Goal: Transaction & Acquisition: Purchase product/service

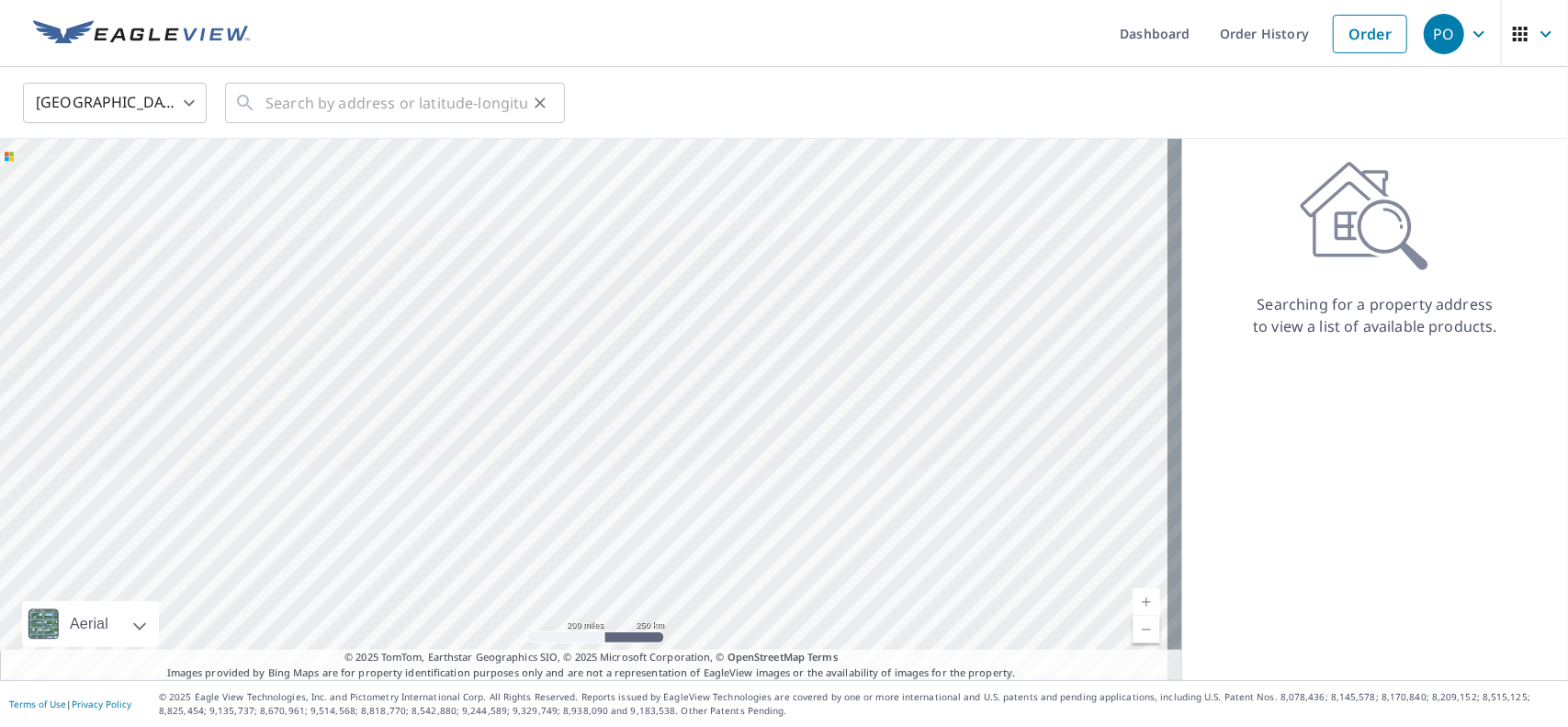
click at [252, 104] on icon at bounding box center [245, 103] width 23 height 23
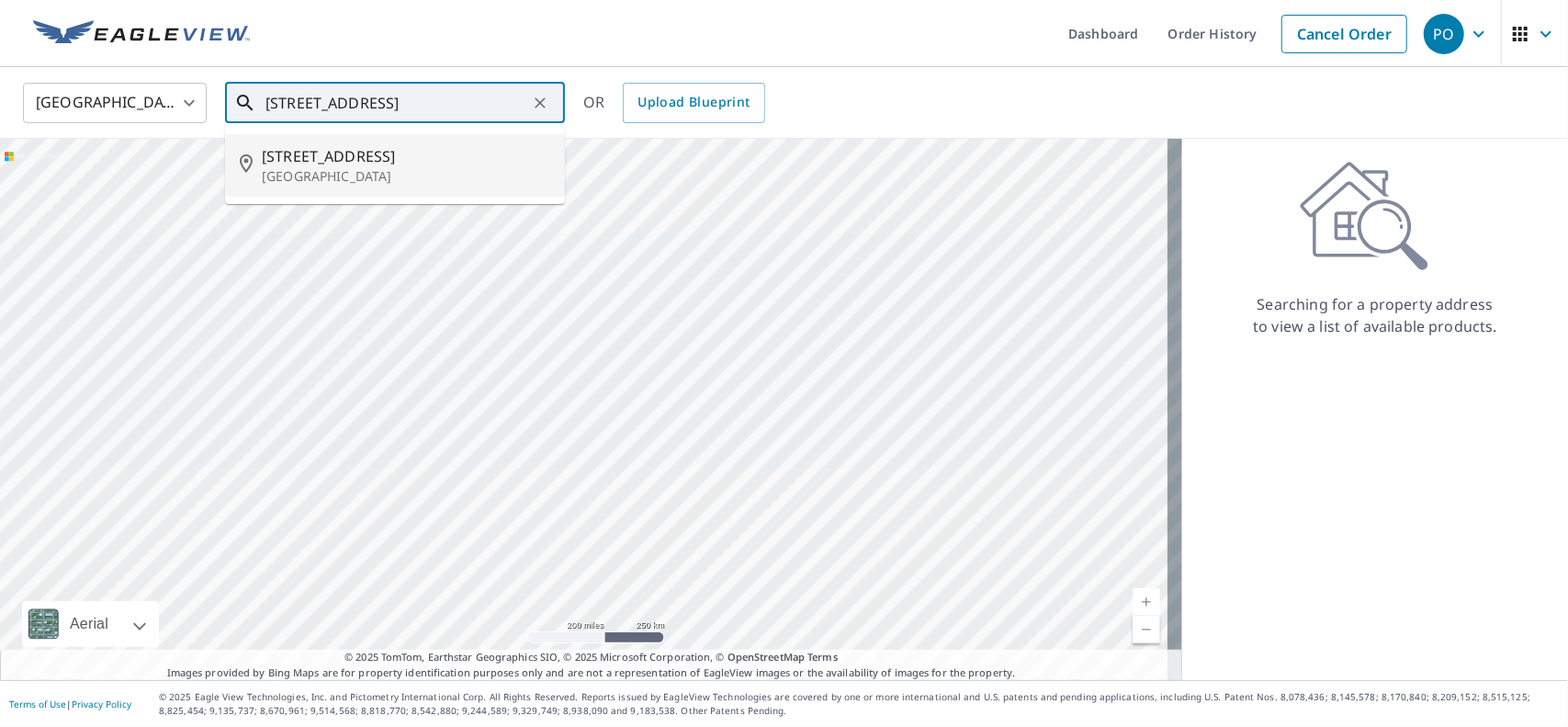
click at [290, 163] on span "[STREET_ADDRESS]" at bounding box center [405, 156] width 289 height 23
type input "[STREET_ADDRESS]"
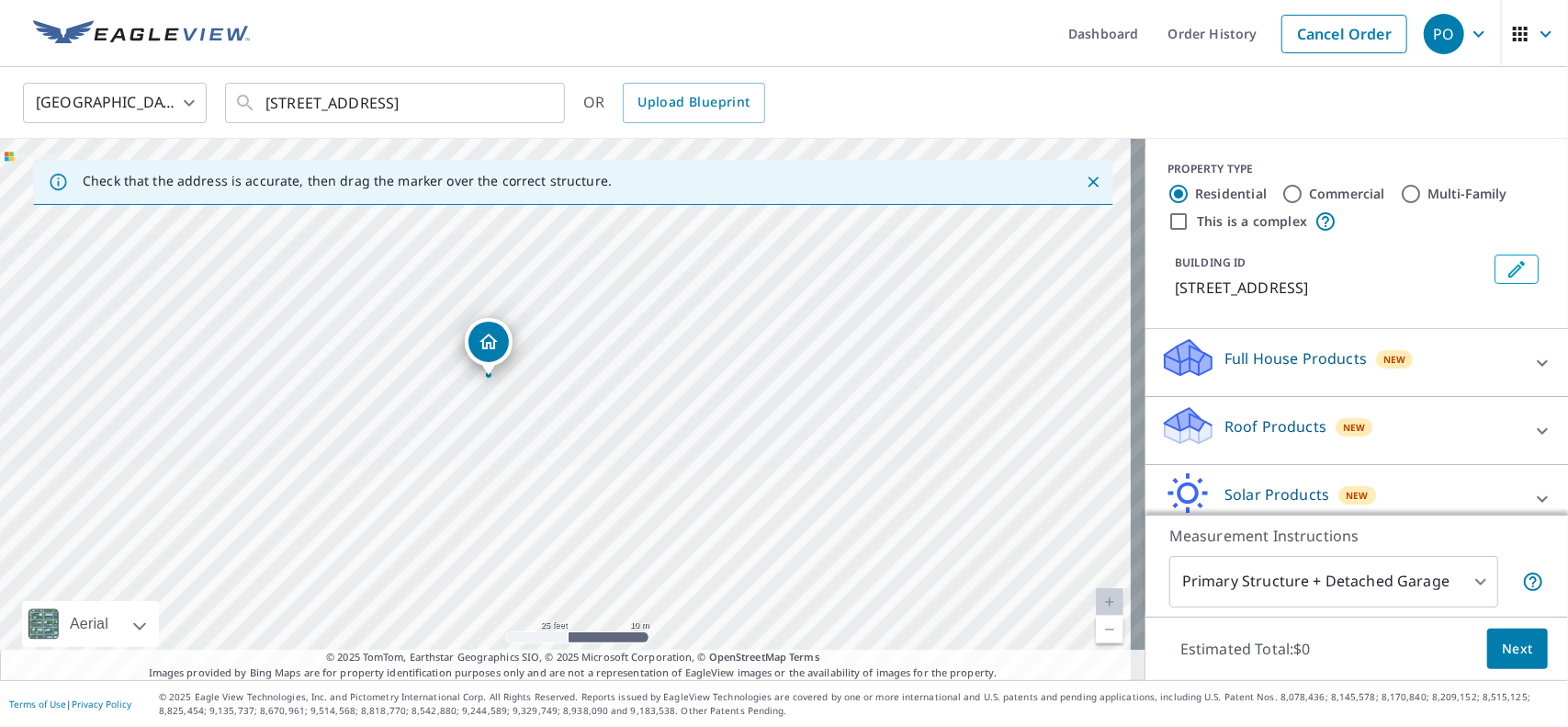
click at [1532, 440] on icon at bounding box center [1543, 431] width 23 height 23
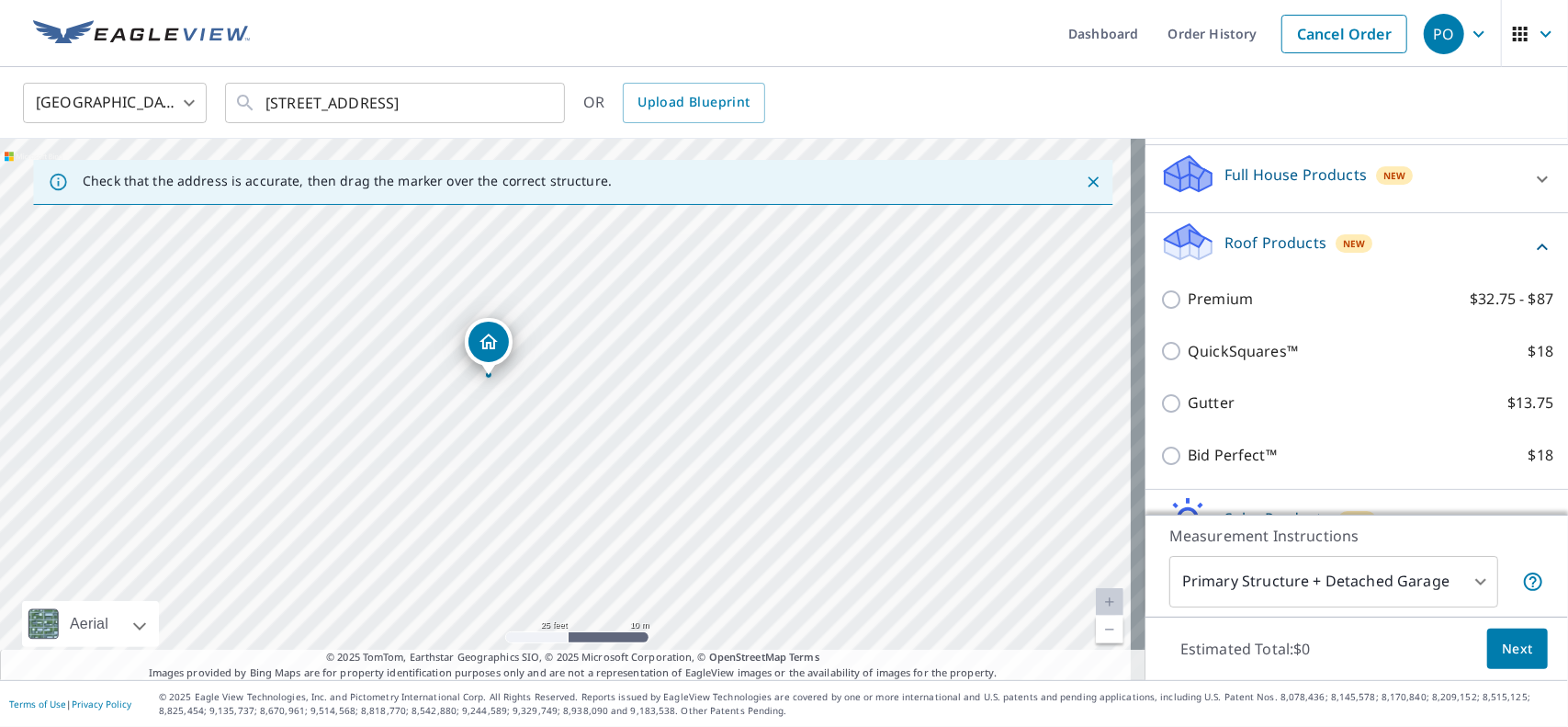
scroll to position [275, 0]
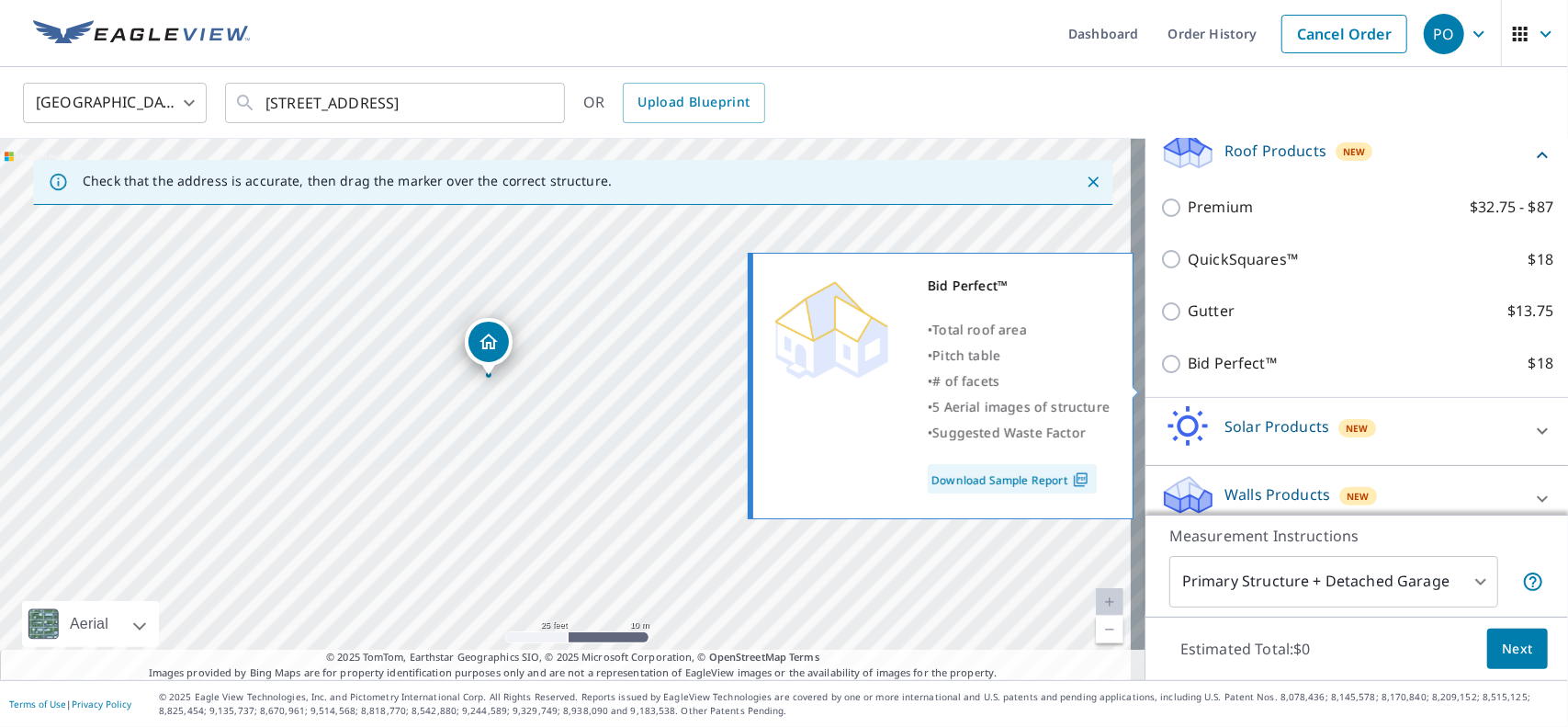
click at [1161, 375] on input "Bid Perfect™ $18" at bounding box center [1174, 364] width 27 height 23
checkbox input "true"
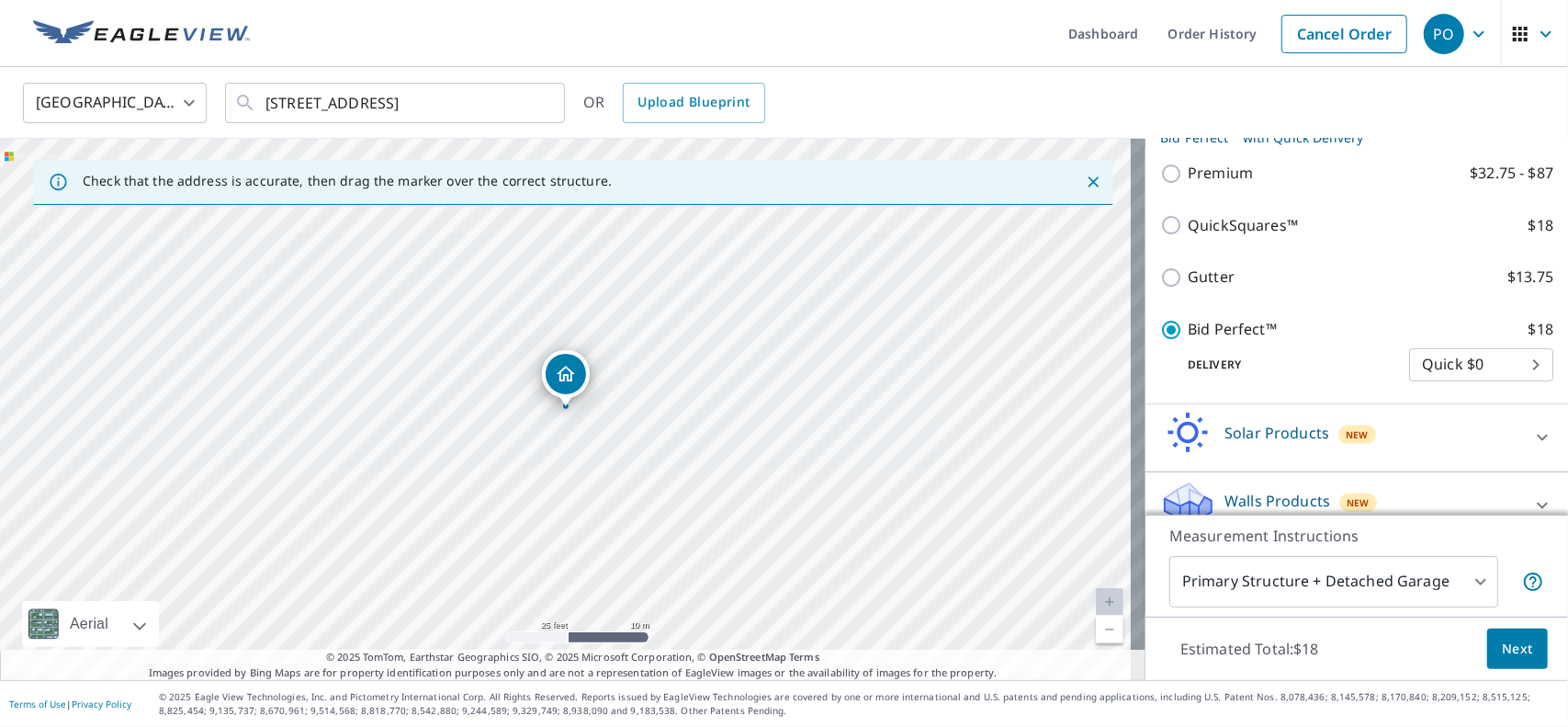
scroll to position [375, 0]
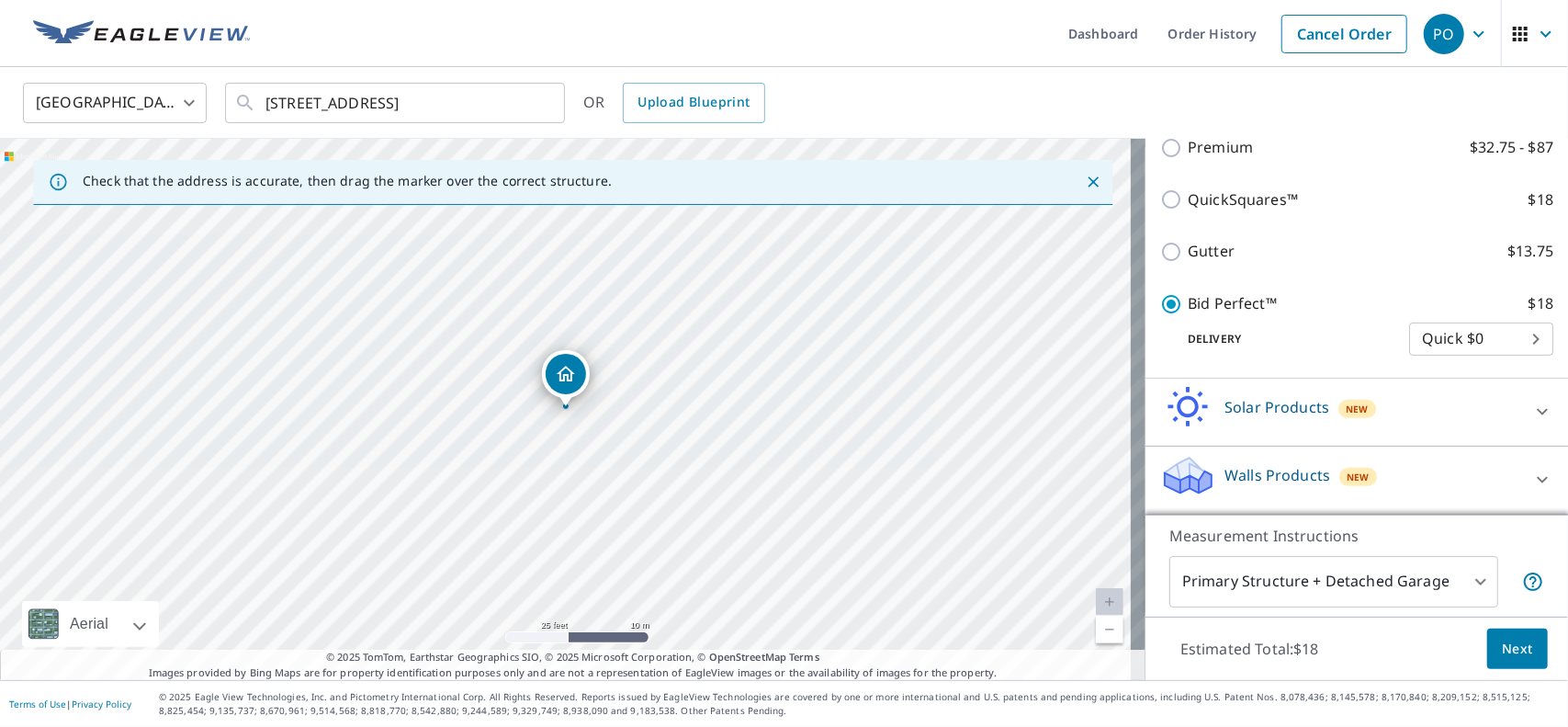
click at [1537, 659] on div "Estimated Total: $18 Next" at bounding box center [1357, 649] width 423 height 65
click at [1528, 654] on button "Next" at bounding box center [1518, 650] width 61 height 41
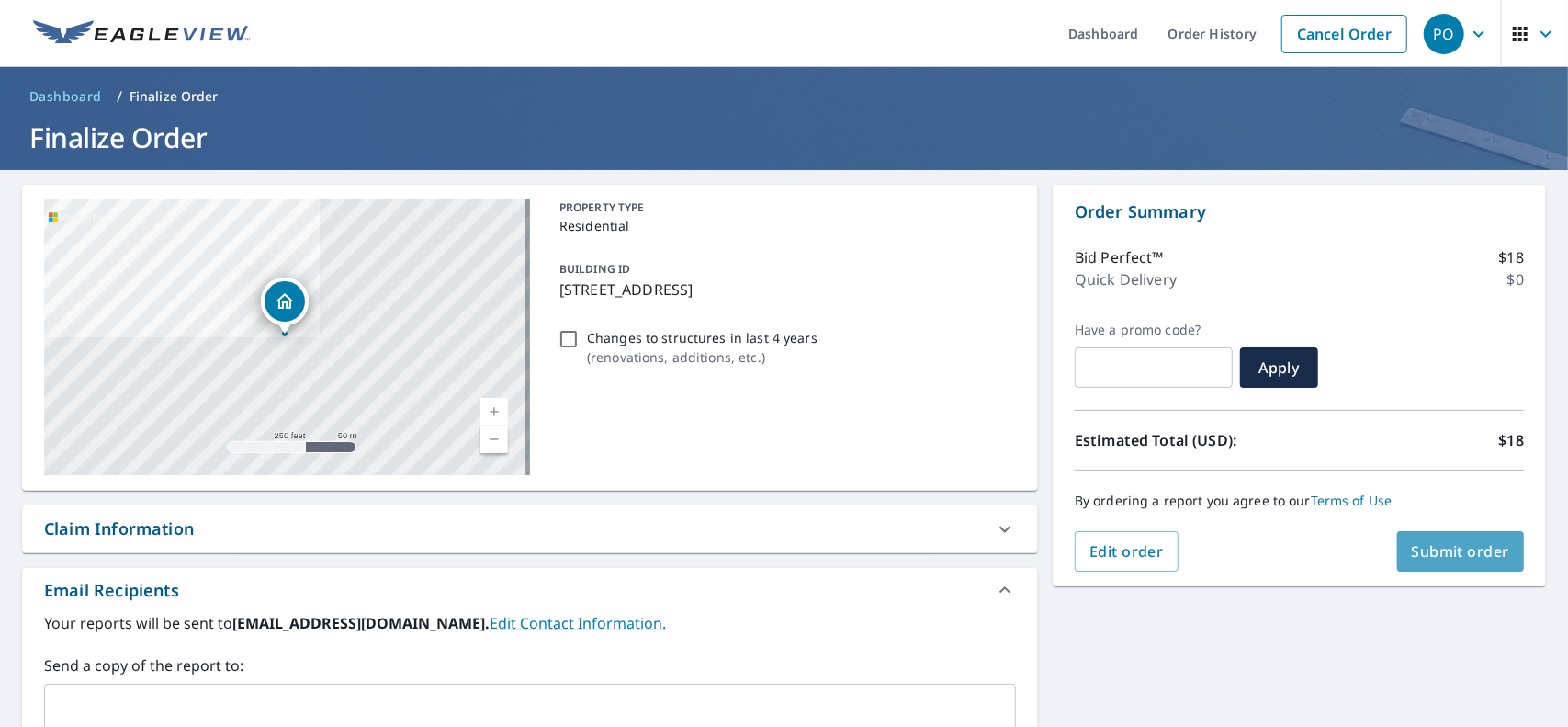
click at [1446, 559] on span "Submit order" at bounding box center [1461, 552] width 98 height 21
checkbox input "true"
